Goal: Task Accomplishment & Management: Use online tool/utility

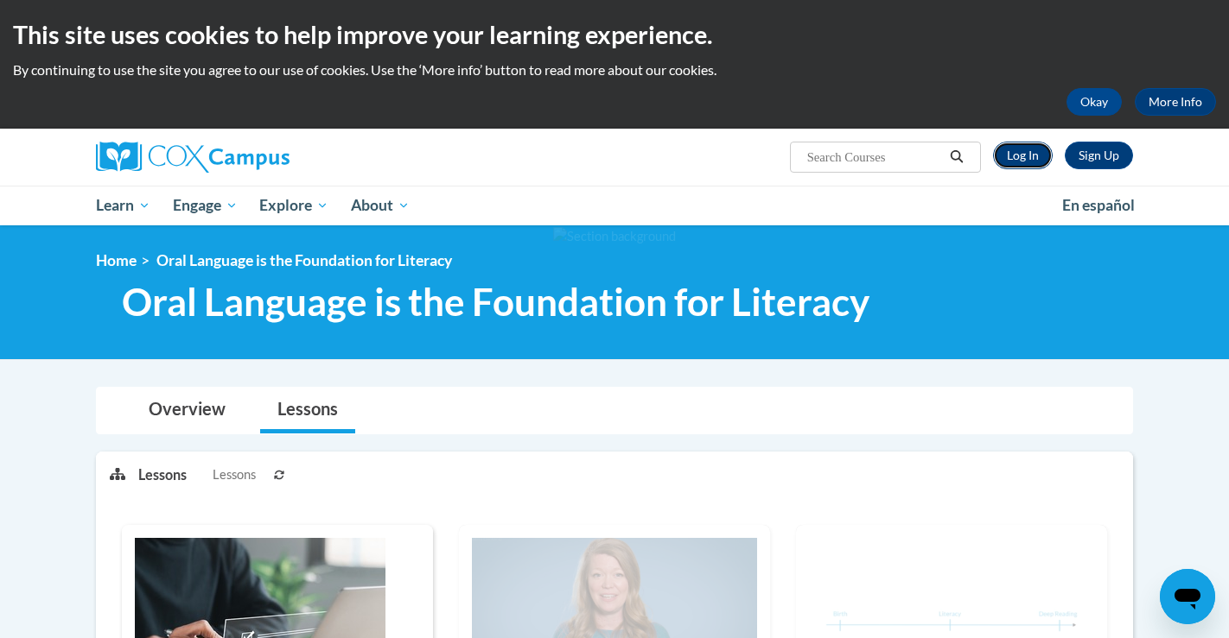
click at [1022, 146] on link "Log In" at bounding box center [1023, 156] width 60 height 28
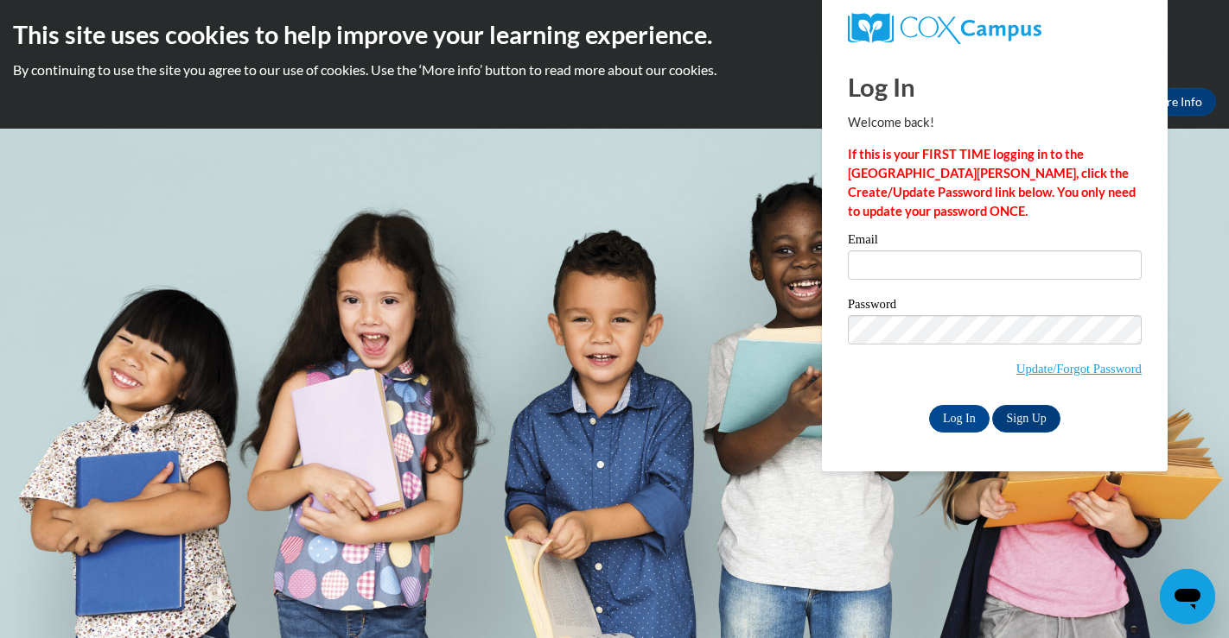
click at [902, 248] on label "Email" at bounding box center [995, 241] width 294 height 17
click at [902, 251] on input "Email" at bounding box center [995, 265] width 294 height 29
click at [900, 262] on input "Email" at bounding box center [995, 265] width 294 height 29
type input "ehavard@chattahoocheechristian.org"
click at [968, 416] on input "Log In" at bounding box center [959, 419] width 60 height 28
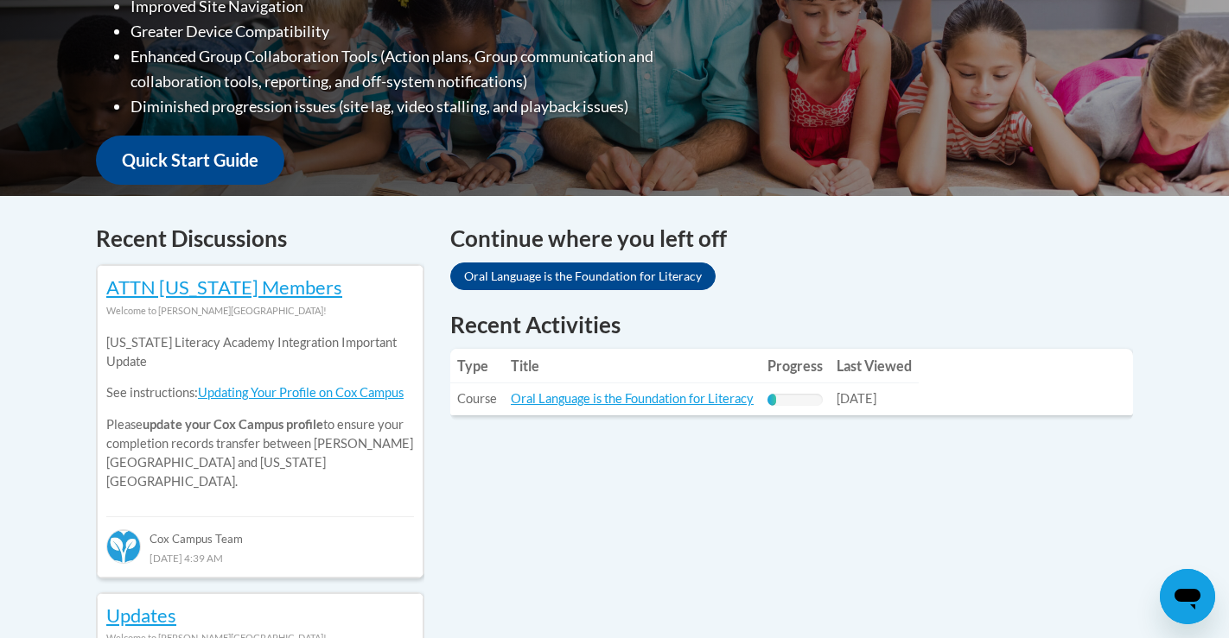
scroll to position [543, 0]
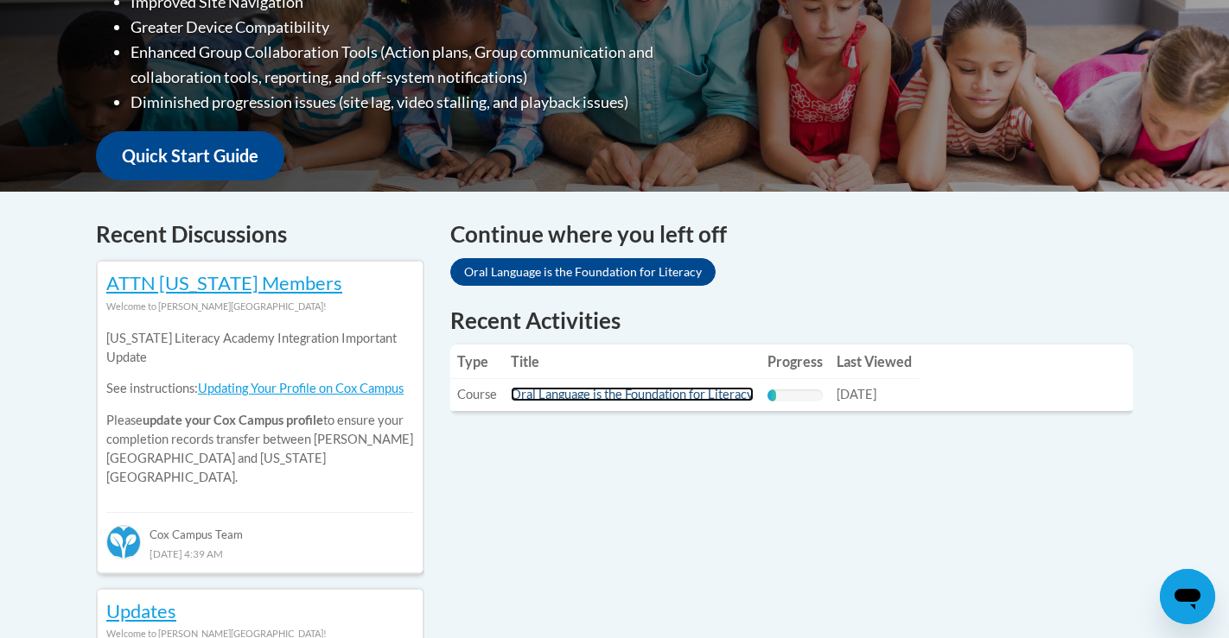
click at [557, 397] on link "Oral Language is the Foundation for Literacy" at bounding box center [632, 394] width 243 height 15
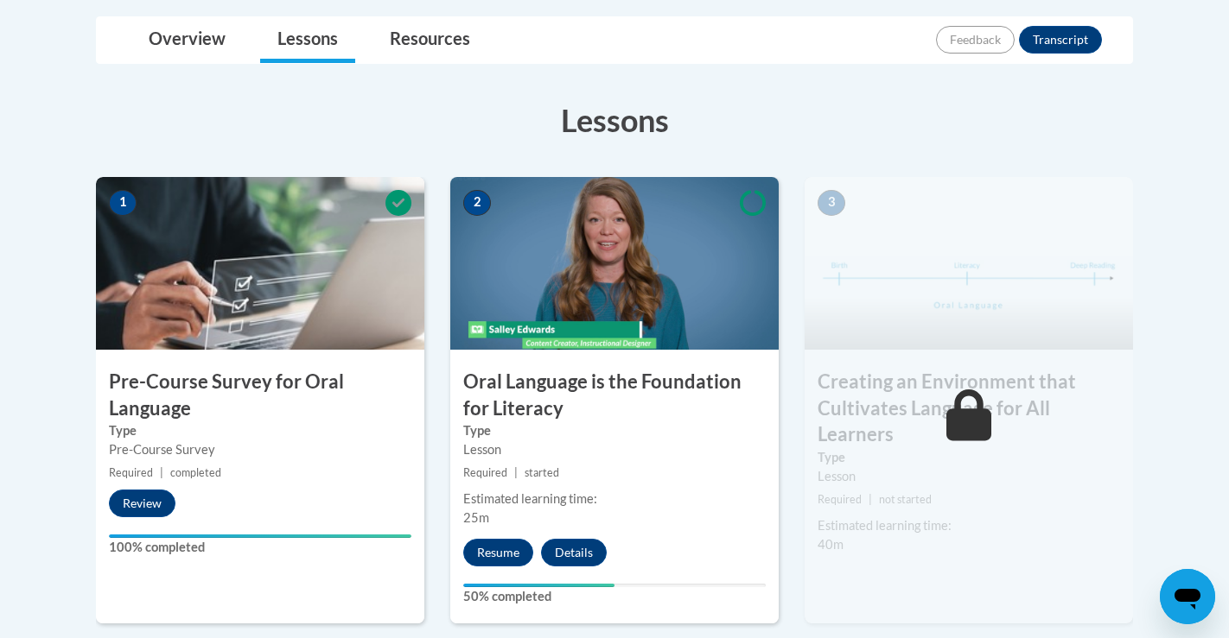
scroll to position [449, 0]
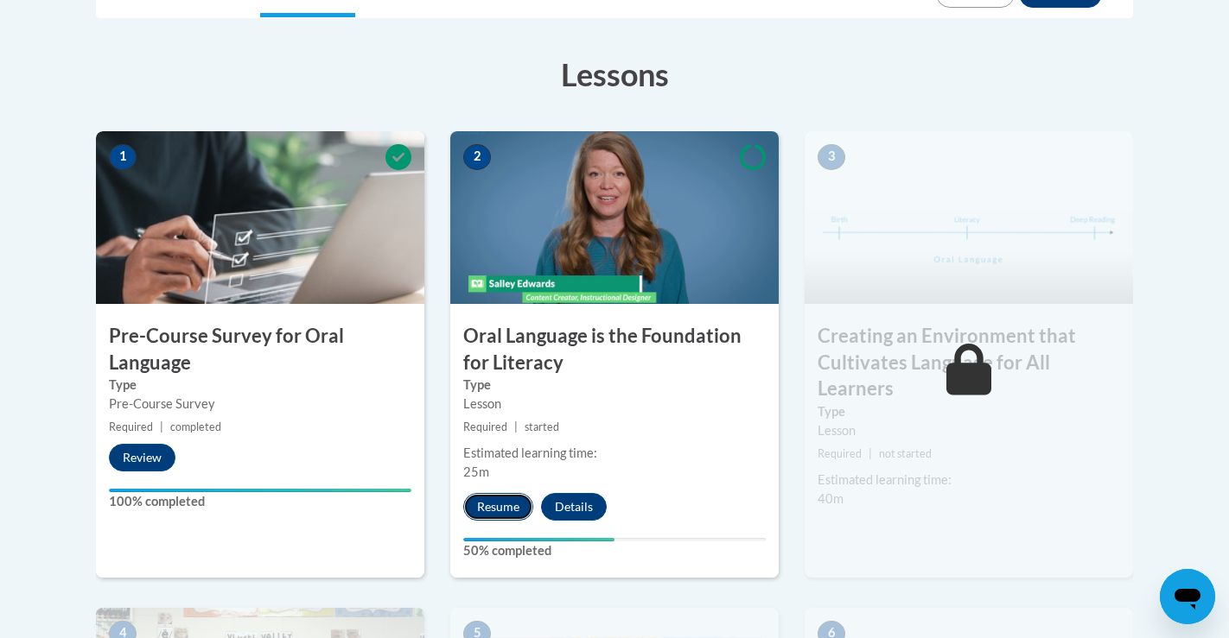
click at [511, 506] on button "Resume" at bounding box center [498, 507] width 70 height 28
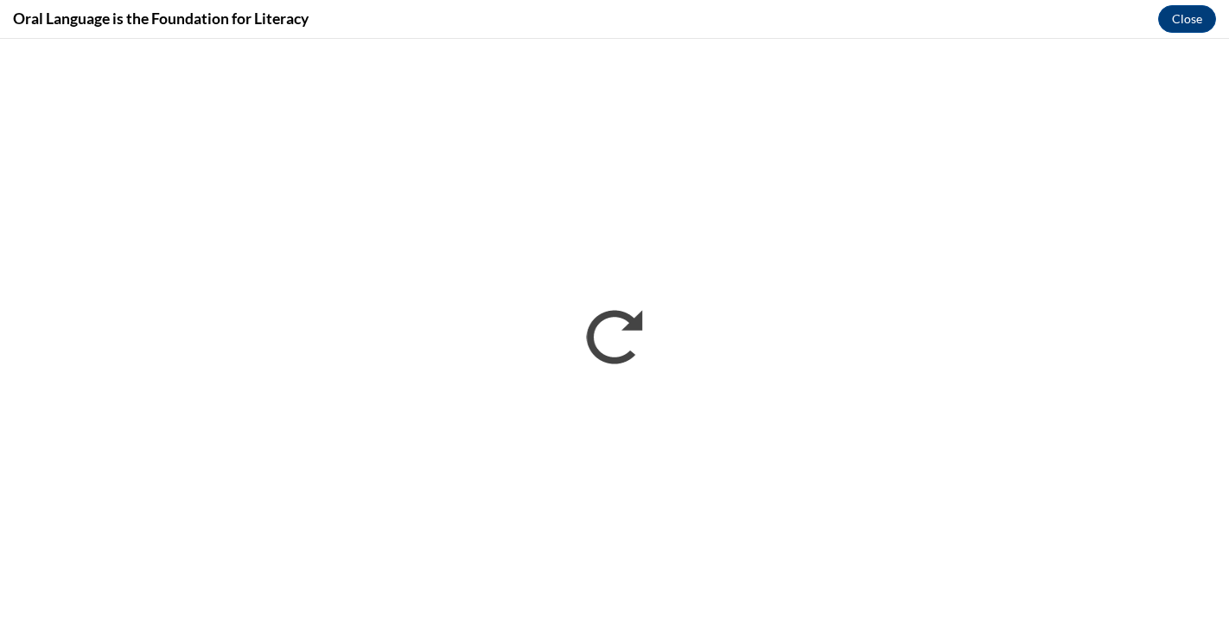
scroll to position [0, 0]
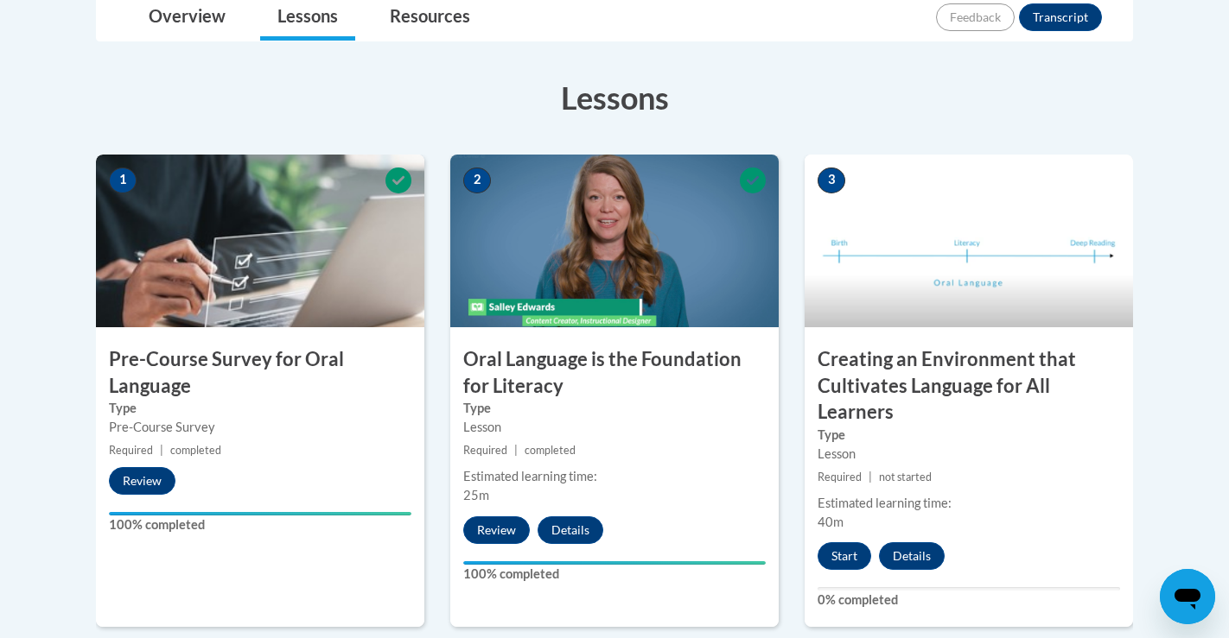
scroll to position [425, 0]
